Goal: Find specific page/section: Find specific page/section

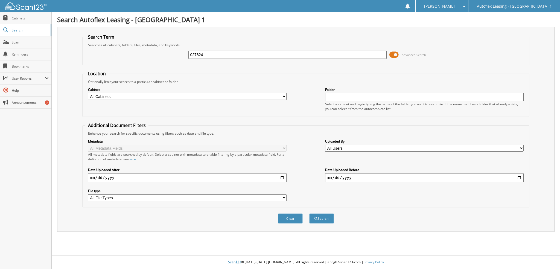
type input "027824"
click at [398, 55] on span at bounding box center [393, 55] width 9 height 8
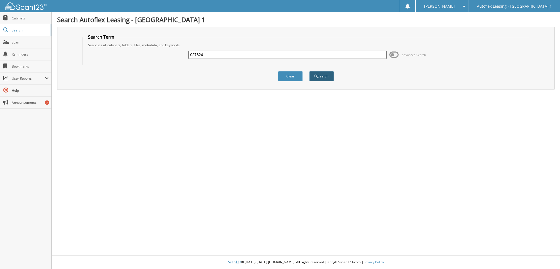
click at [316, 75] on span "submit" at bounding box center [316, 76] width 3 height 3
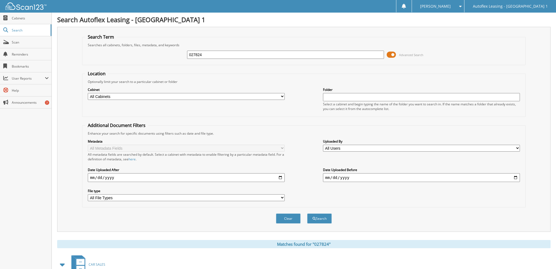
click at [394, 53] on span at bounding box center [391, 55] width 9 height 8
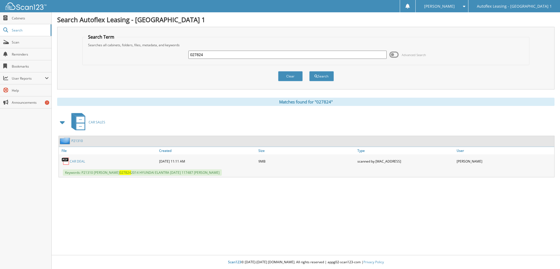
click at [82, 159] on link "CAR DEAL" at bounding box center [77, 161] width 15 height 5
